Goal: Information Seeking & Learning: Learn about a topic

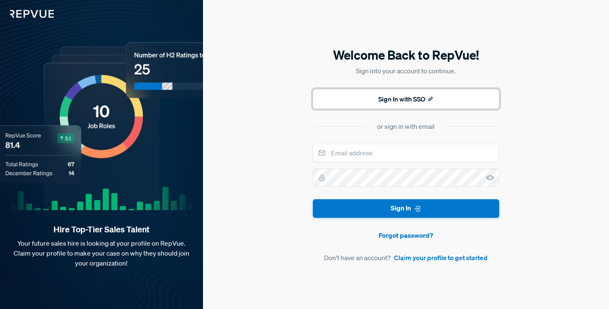
click at [398, 97] on button "Sign In with SSO" at bounding box center [406, 99] width 186 height 20
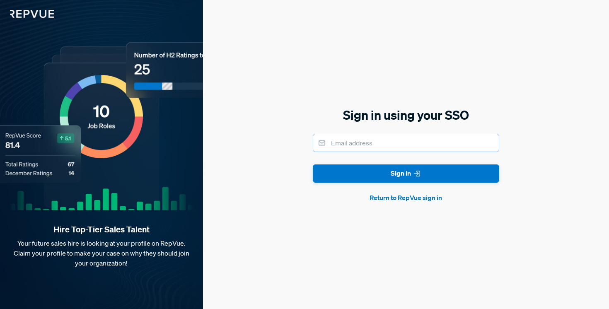
click at [362, 145] on input "email" at bounding box center [406, 143] width 186 height 18
type input "greynoso@hubspot.com"
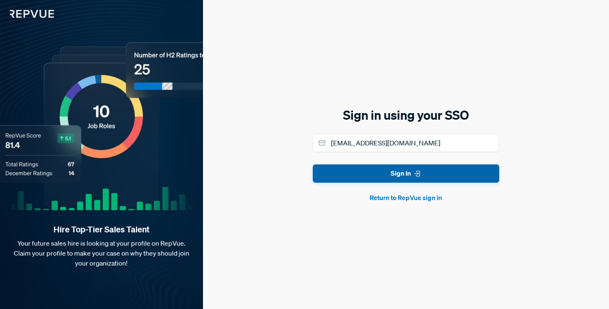
click at [383, 174] on button "Sign In" at bounding box center [406, 173] width 186 height 19
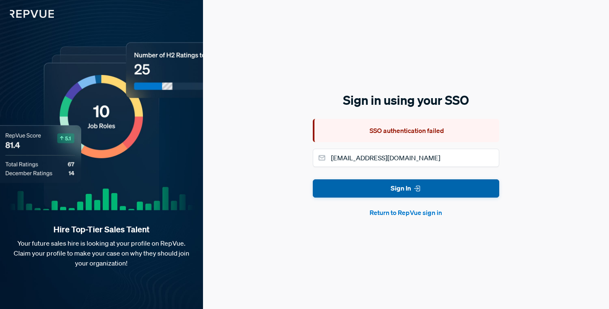
click at [386, 192] on button "Sign In" at bounding box center [406, 188] width 186 height 19
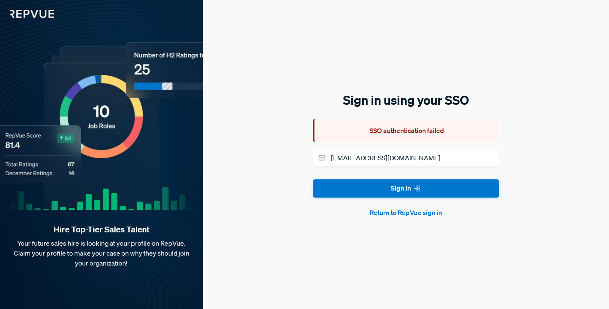
click at [390, 211] on button "Return to RepVue sign in" at bounding box center [406, 213] width 186 height 10
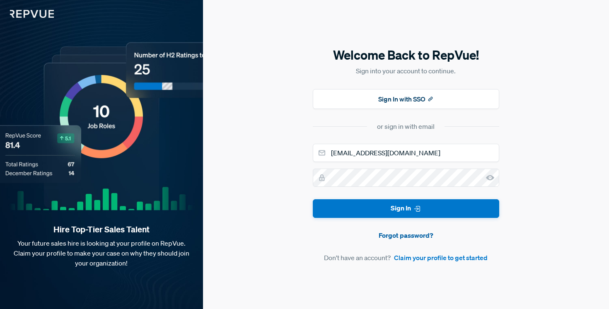
click at [394, 237] on link "Forgot password?" at bounding box center [406, 235] width 186 height 10
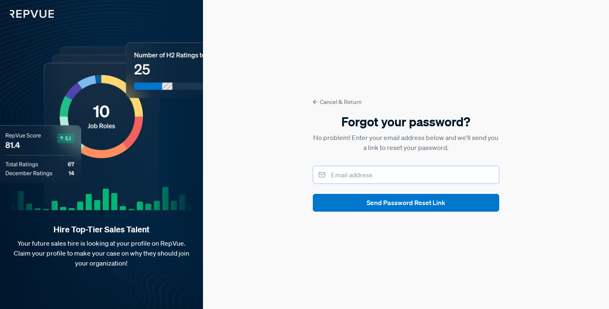
click at [372, 173] on input "email" at bounding box center [406, 175] width 186 height 18
type input "greynoso@hubspot.com"
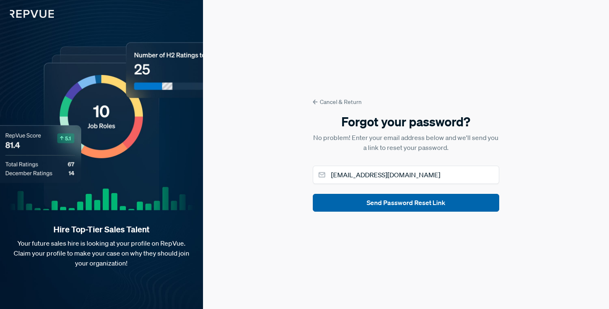
click at [371, 208] on button "Send Password Reset Link" at bounding box center [406, 203] width 186 height 18
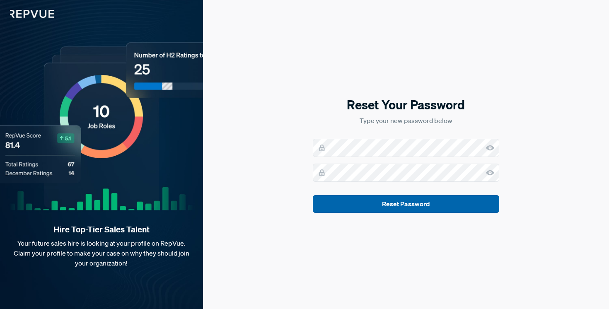
click at [403, 203] on button "Reset Password" at bounding box center [406, 204] width 186 height 18
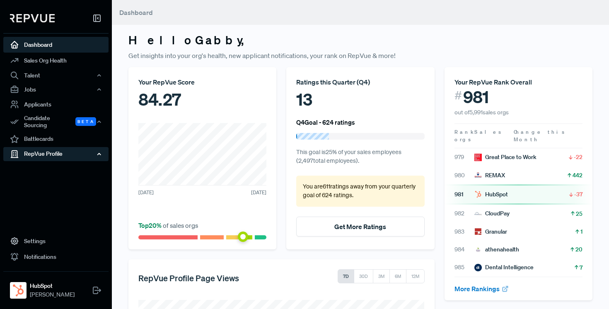
click at [50, 150] on div "RepVue Profile" at bounding box center [55, 154] width 105 height 14
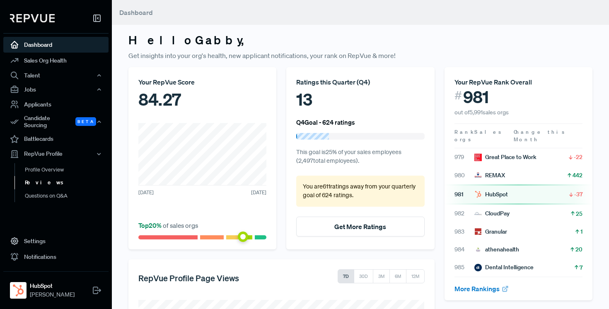
click at [48, 176] on link "Reviews" at bounding box center [66, 182] width 105 height 13
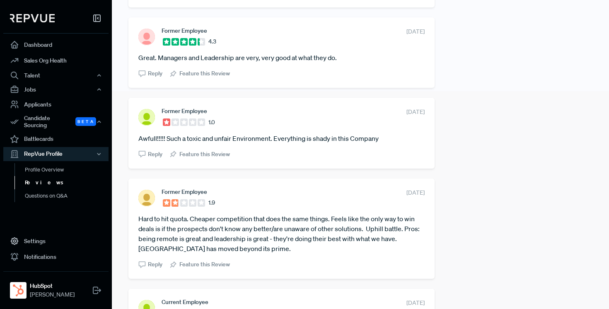
scroll to position [235, 0]
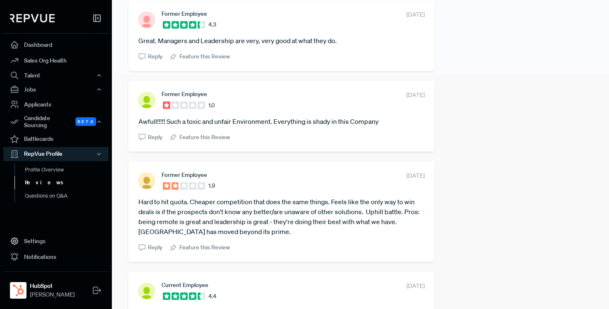
click at [263, 215] on article "Hard to hit quota. Cheaper competition that does the same things. Feels like th…" at bounding box center [281, 217] width 286 height 40
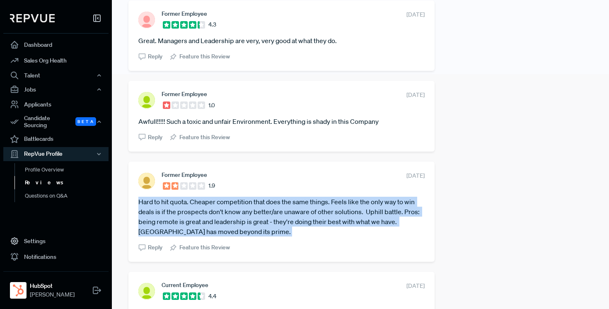
click at [281, 215] on article "Hard to hit quota. Cheaper competition that does the same things. Feels like th…" at bounding box center [281, 217] width 286 height 40
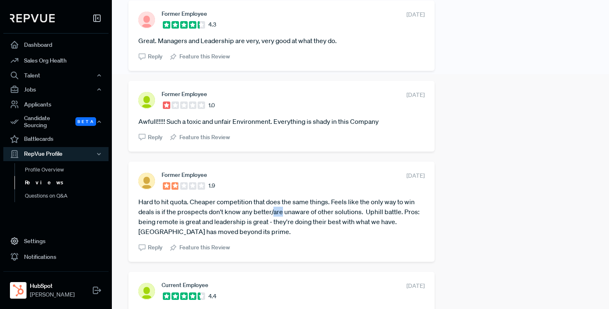
click at [281, 215] on article "Hard to hit quota. Cheaper competition that does the same things. Feels like th…" at bounding box center [281, 217] width 286 height 40
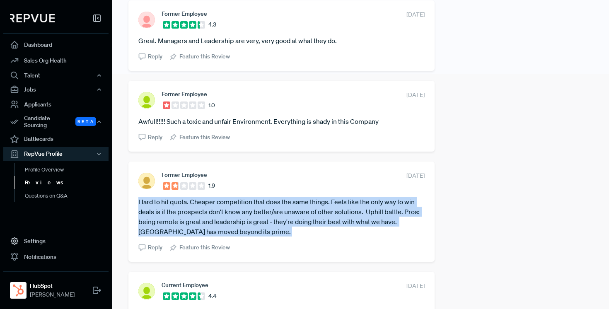
click at [281, 215] on article "Hard to hit quota. Cheaper competition that does the same things. Feels like th…" at bounding box center [281, 217] width 286 height 40
click at [269, 214] on article "Hard to hit quota. Cheaper competition that does the same things. Feels like th…" at bounding box center [281, 217] width 286 height 40
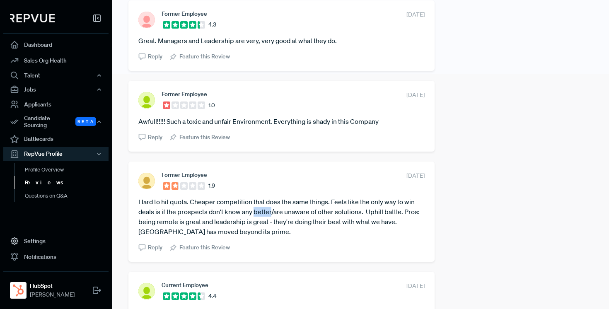
click at [269, 214] on article "Hard to hit quota. Cheaper competition that does the same things. Feels like th…" at bounding box center [281, 217] width 286 height 40
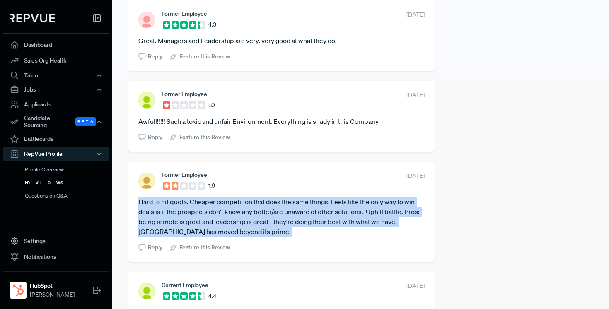
click at [269, 214] on article "Hard to hit quota. Cheaper competition that does the same things. Feels like th…" at bounding box center [281, 217] width 286 height 40
click at [280, 217] on article "Hard to hit quota. Cheaper competition that does the same things. Feels like th…" at bounding box center [281, 217] width 286 height 40
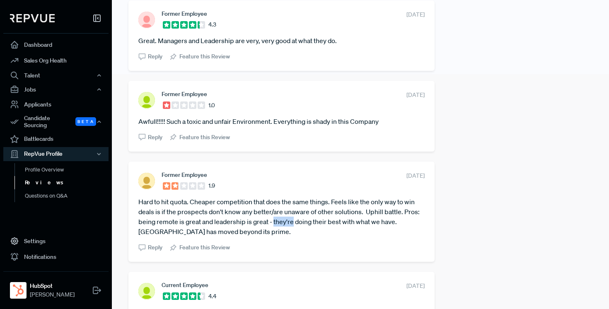
click at [280, 217] on article "Hard to hit quota. Cheaper competition that does the same things. Feels like th…" at bounding box center [281, 217] width 286 height 40
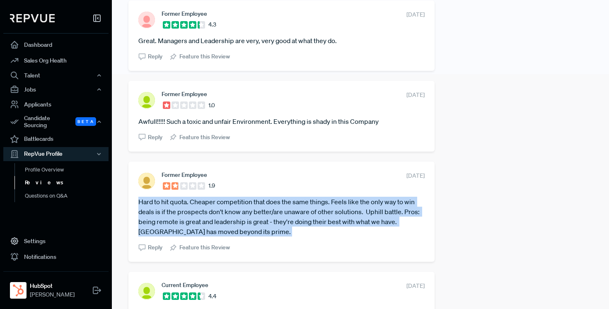
click at [280, 217] on article "Hard to hit quota. Cheaper competition that does the same things. Feels like th…" at bounding box center [281, 217] width 286 height 40
click at [293, 220] on article "Hard to hit quota. Cheaper competition that does the same things. Feels like th…" at bounding box center [281, 217] width 286 height 40
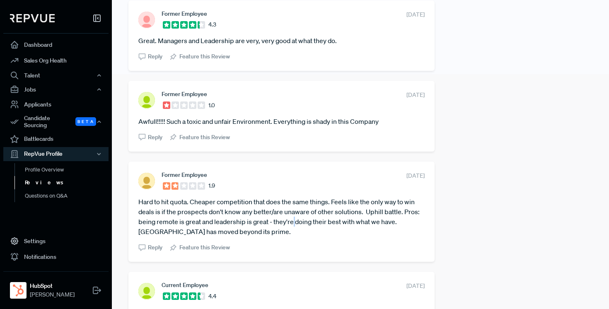
click at [293, 220] on article "Hard to hit quota. Cheaper competition that does the same things. Feels like th…" at bounding box center [281, 217] width 286 height 40
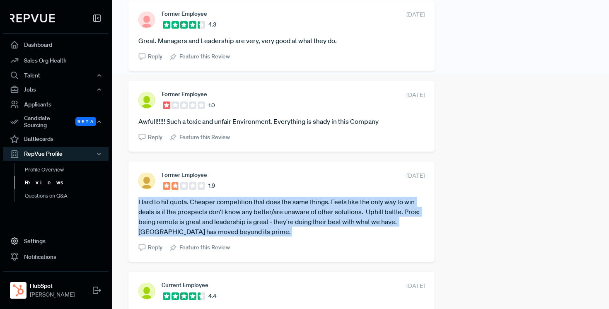
click at [293, 220] on article "Hard to hit quota. Cheaper competition that does the same things. Feels like th…" at bounding box center [281, 217] width 286 height 40
click at [280, 220] on article "Hard to hit quota. Cheaper competition that does the same things. Feels like th…" at bounding box center [281, 217] width 286 height 40
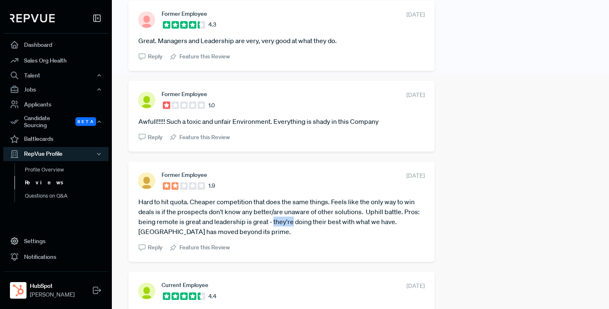
click at [280, 220] on article "Hard to hit quota. Cheaper competition that does the same things. Feels like th…" at bounding box center [281, 217] width 286 height 40
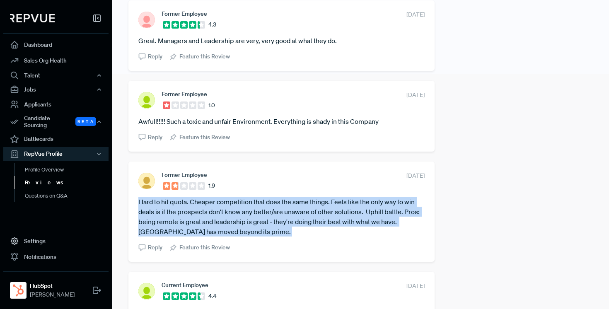
click at [280, 220] on article "Hard to hit quota. Cheaper competition that does the same things. Feels like th…" at bounding box center [281, 217] width 286 height 40
click at [292, 218] on article "Hard to hit quota. Cheaper competition that does the same things. Feels like th…" at bounding box center [281, 217] width 286 height 40
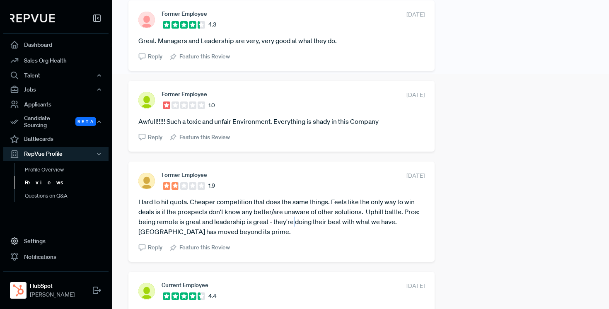
click at [292, 218] on article "Hard to hit quota. Cheaper competition that does the same things. Feels like th…" at bounding box center [281, 217] width 286 height 40
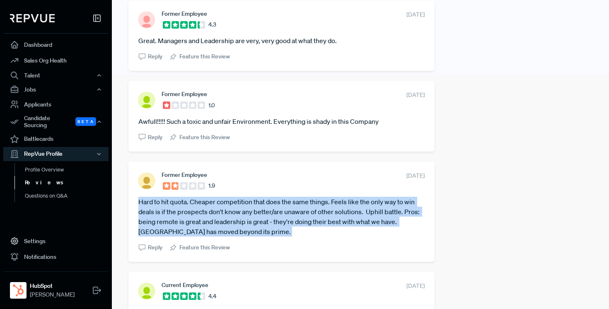
click at [292, 218] on article "Hard to hit quota. Cheaper competition that does the same things. Feels like th…" at bounding box center [281, 217] width 286 height 40
click at [279, 219] on article "Hard to hit quota. Cheaper competition that does the same things. Feels like th…" at bounding box center [281, 217] width 286 height 40
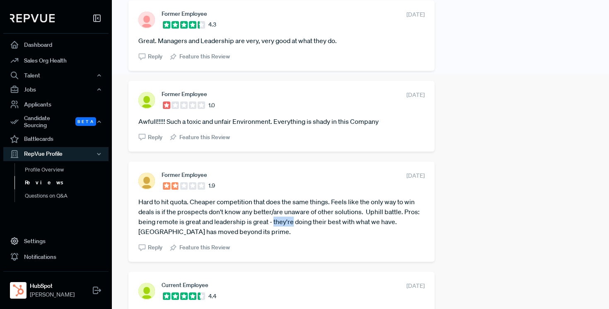
click at [279, 219] on article "Hard to hit quota. Cheaper competition that does the same things. Feels like th…" at bounding box center [281, 217] width 286 height 40
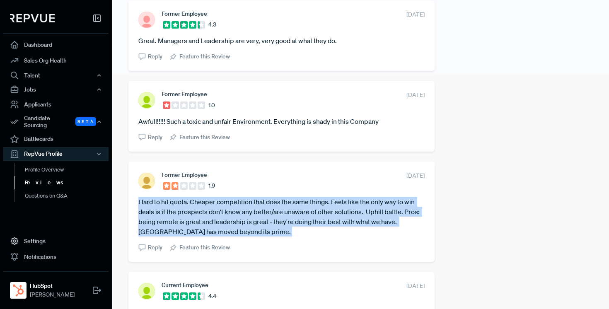
click at [279, 219] on article "Hard to hit quota. Cheaper competition that does the same things. Feels like th…" at bounding box center [281, 217] width 286 height 40
click at [252, 218] on article "Hard to hit quota. Cheaper competition that does the same things. Feels like th…" at bounding box center [281, 217] width 286 height 40
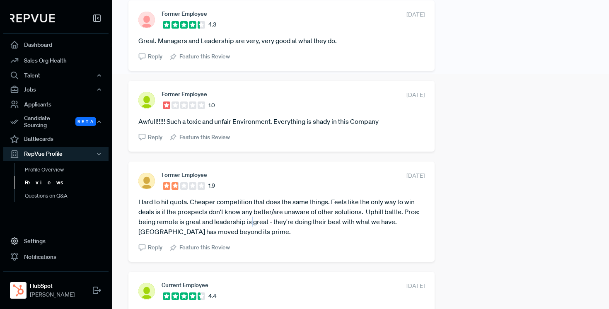
click at [252, 218] on article "Hard to hit quota. Cheaper competition that does the same things. Feels like th…" at bounding box center [281, 217] width 286 height 40
click at [258, 217] on article "Hard to hit quota. Cheaper competition that does the same things. Feels like th…" at bounding box center [281, 217] width 286 height 40
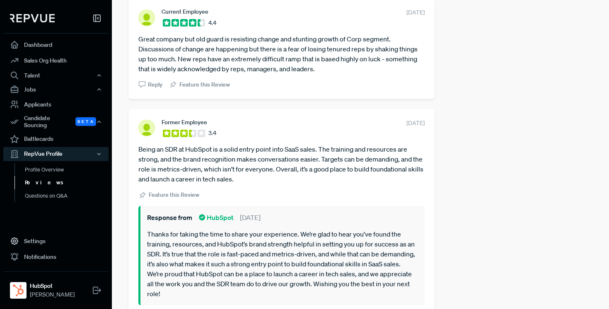
scroll to position [510, 0]
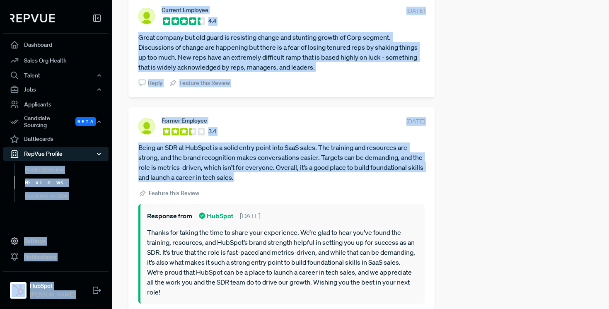
drag, startPoint x: 263, startPoint y: 180, endPoint x: 108, endPoint y: 153, distance: 157.2
click at [108, 153] on div "Dashboard Sales Org Health Talent Talent Data Talent Profiles Talent Competitor…" at bounding box center [304, 154] width 609 height 309
click at [166, 162] on article "Being an SDR at HubSpot is a solid entry point into SaaS sales. The training an…" at bounding box center [281, 162] width 286 height 40
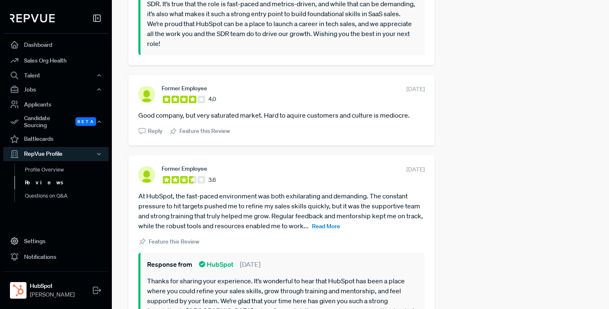
scroll to position [763, 0]
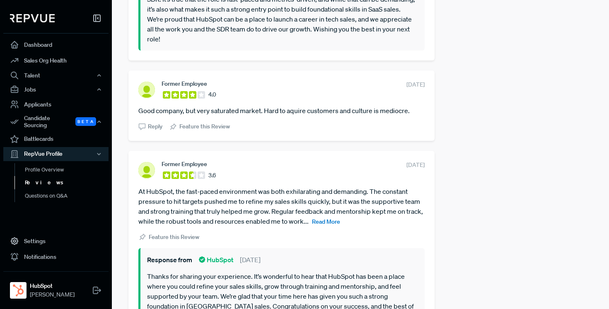
click at [340, 224] on span "Read More" at bounding box center [326, 221] width 28 height 7
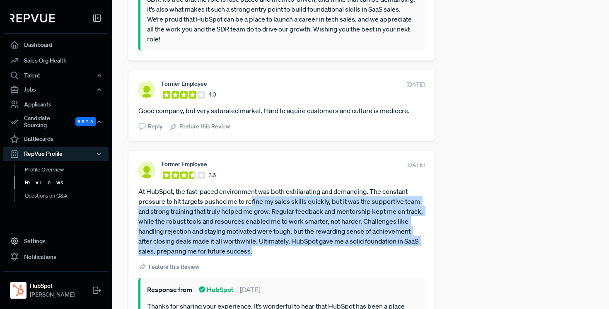
drag, startPoint x: 253, startPoint y: 205, endPoint x: 255, endPoint y: 254, distance: 49.8
click at [255, 254] on article "At HubSpot, the fast-paced environment was both exhilarating and demanding. The…" at bounding box center [281, 221] width 286 height 70
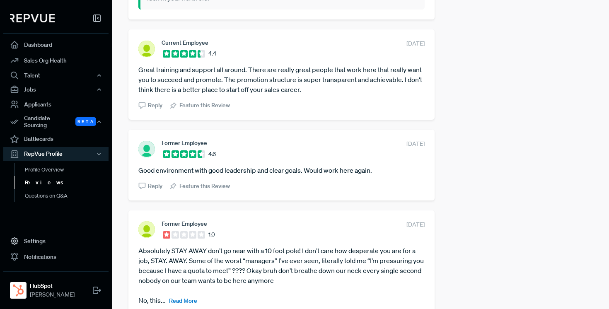
scroll to position [1147, 0]
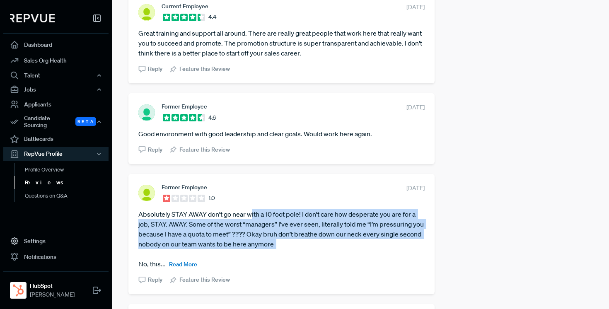
drag, startPoint x: 253, startPoint y: 215, endPoint x: 274, endPoint y: 250, distance: 41.1
click at [274, 250] on article "Absolutely STAY AWAY don’t go near with a 10 foot pole! I don’t care how desper…" at bounding box center [281, 239] width 286 height 60
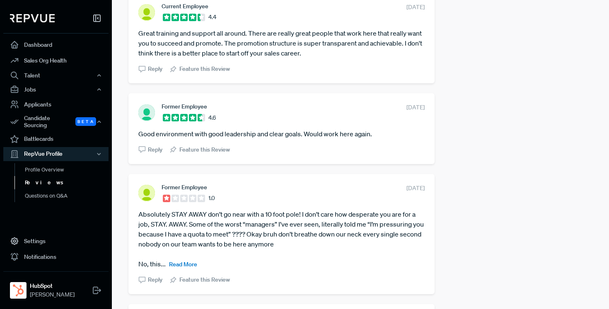
click at [208, 245] on article "Absolutely STAY AWAY don’t go near with a 10 foot pole! I don’t care how desper…" at bounding box center [281, 239] width 286 height 60
click at [189, 267] on span "Read More" at bounding box center [183, 264] width 28 height 7
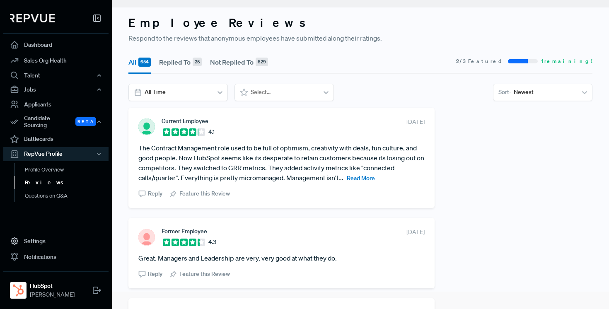
scroll to position [0, 0]
